Goal: Task Accomplishment & Management: Use online tool/utility

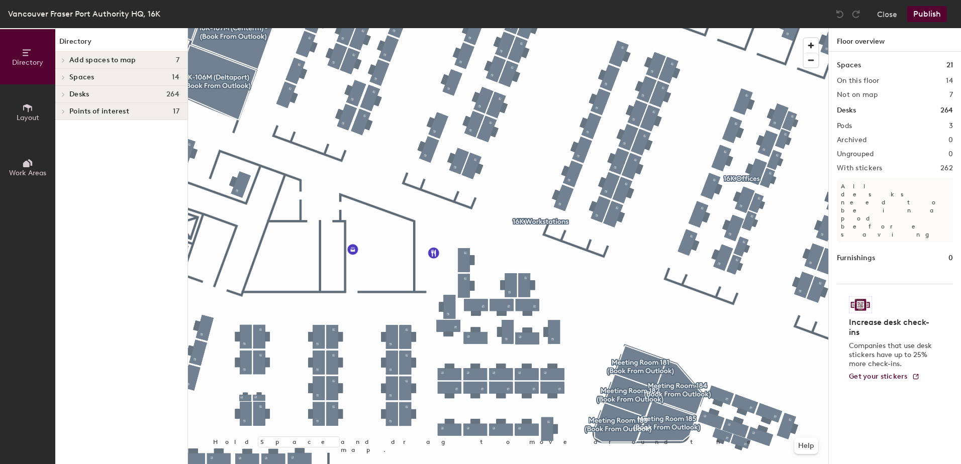
click at [526, 28] on div at bounding box center [508, 28] width 640 height 0
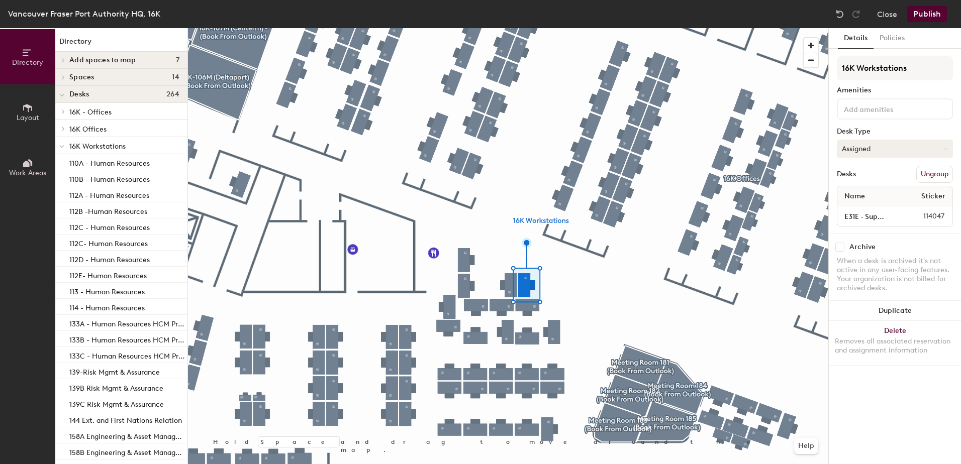
click at [880, 146] on button "Assigned" at bounding box center [895, 149] width 116 height 18
click at [867, 214] on div "Hoteled" at bounding box center [887, 210] width 101 height 15
click at [895, 150] on button "Assigned" at bounding box center [895, 149] width 116 height 18
click at [884, 209] on div "Hoteled" at bounding box center [887, 210] width 101 height 15
click at [938, 17] on button "Publish" at bounding box center [927, 14] width 40 height 16
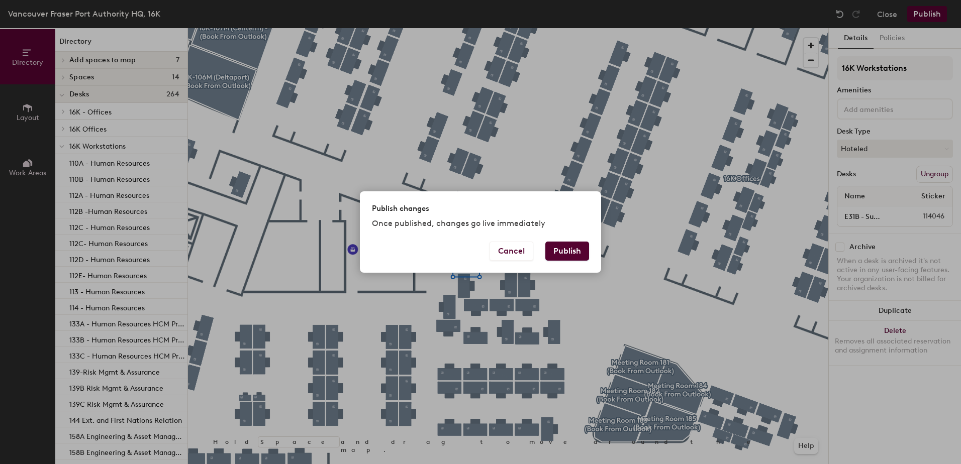
click at [570, 253] on button "Publish" at bounding box center [567, 251] width 44 height 19
